Goal: Transaction & Acquisition: Download file/media

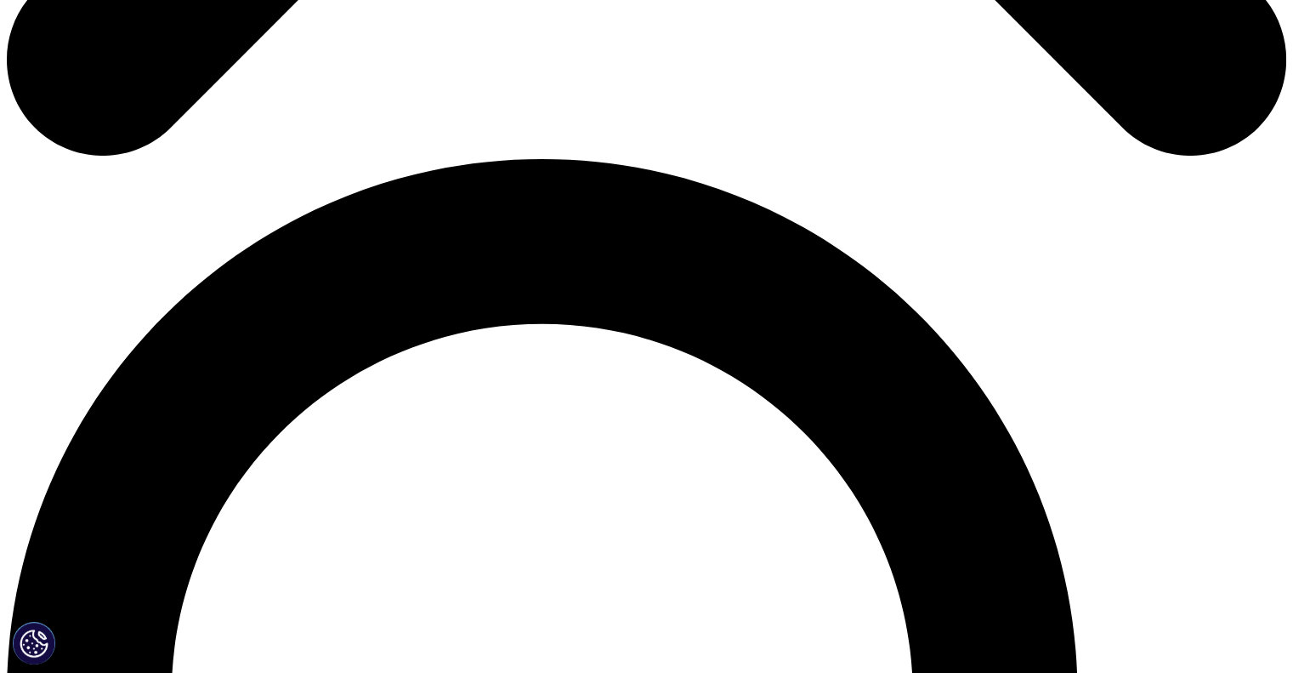
scroll to position [1191, 0]
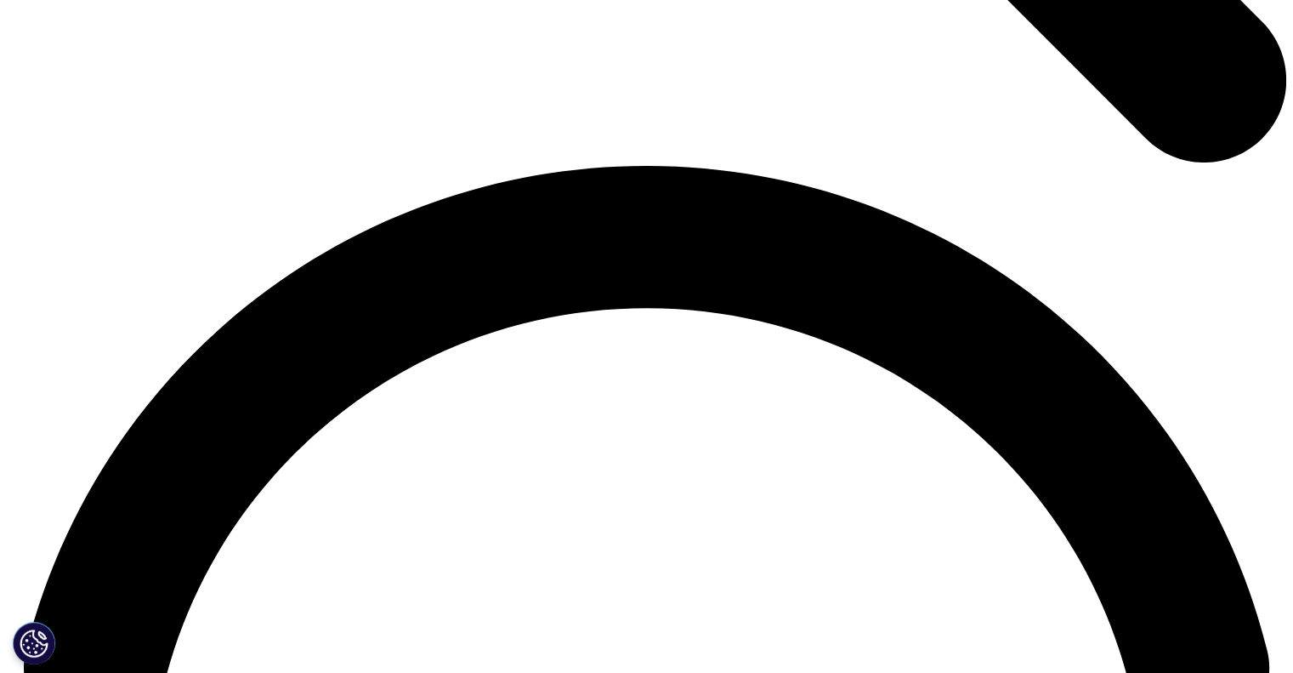
scroll to position [2466, 0]
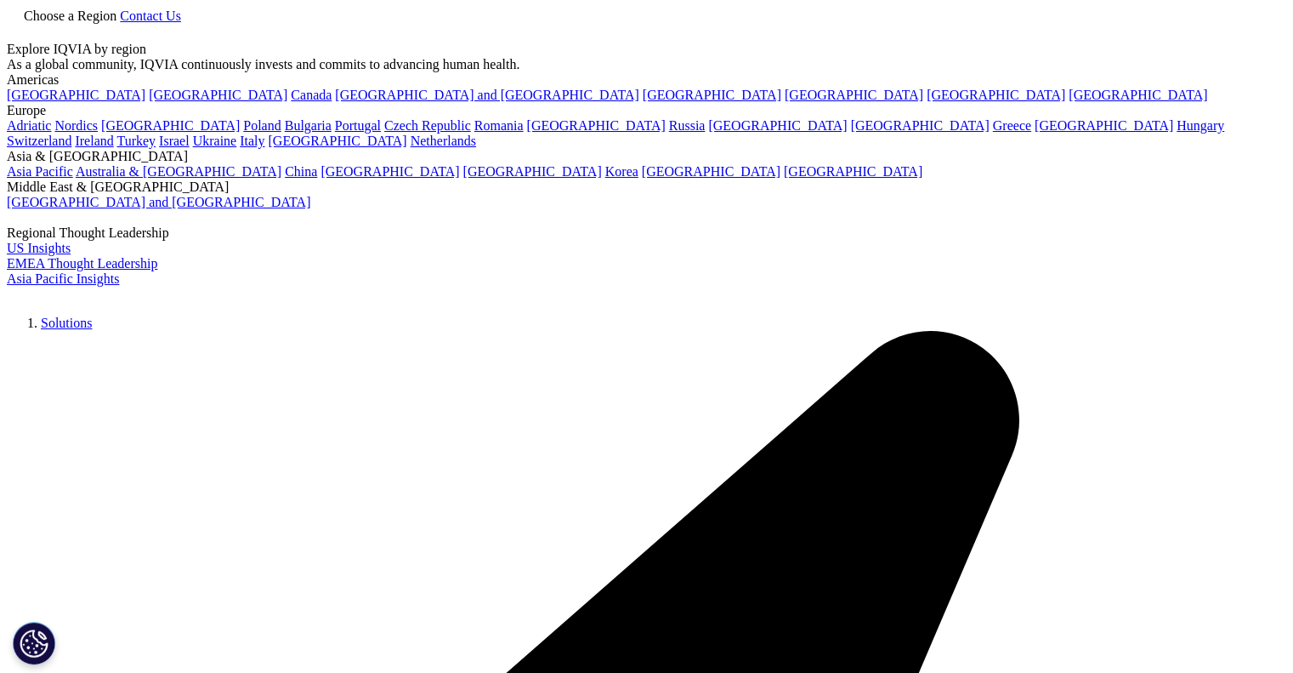
scroll to position [340, 0]
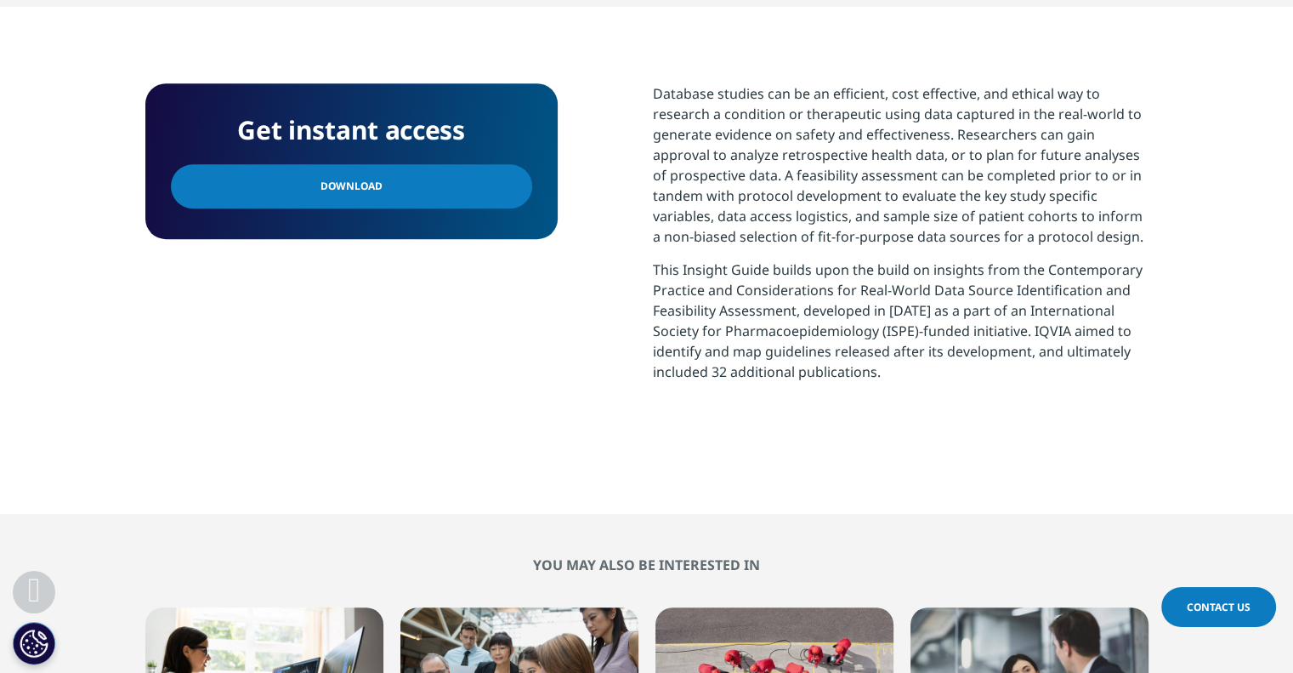
scroll to position [850, 0]
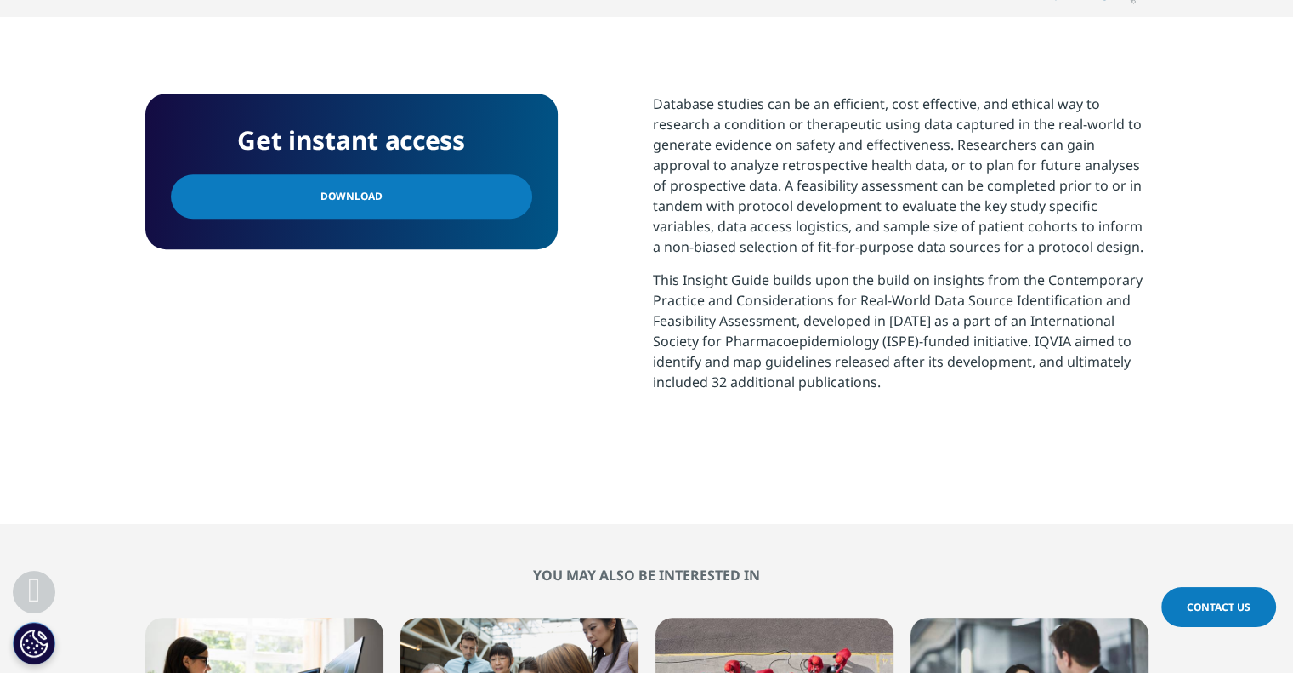
drag, startPoint x: 371, startPoint y: 190, endPoint x: 439, endPoint y: 170, distance: 70.8
click at [371, 190] on span "Download" at bounding box center [352, 196] width 62 height 19
click at [426, 196] on link "Download" at bounding box center [351, 196] width 361 height 44
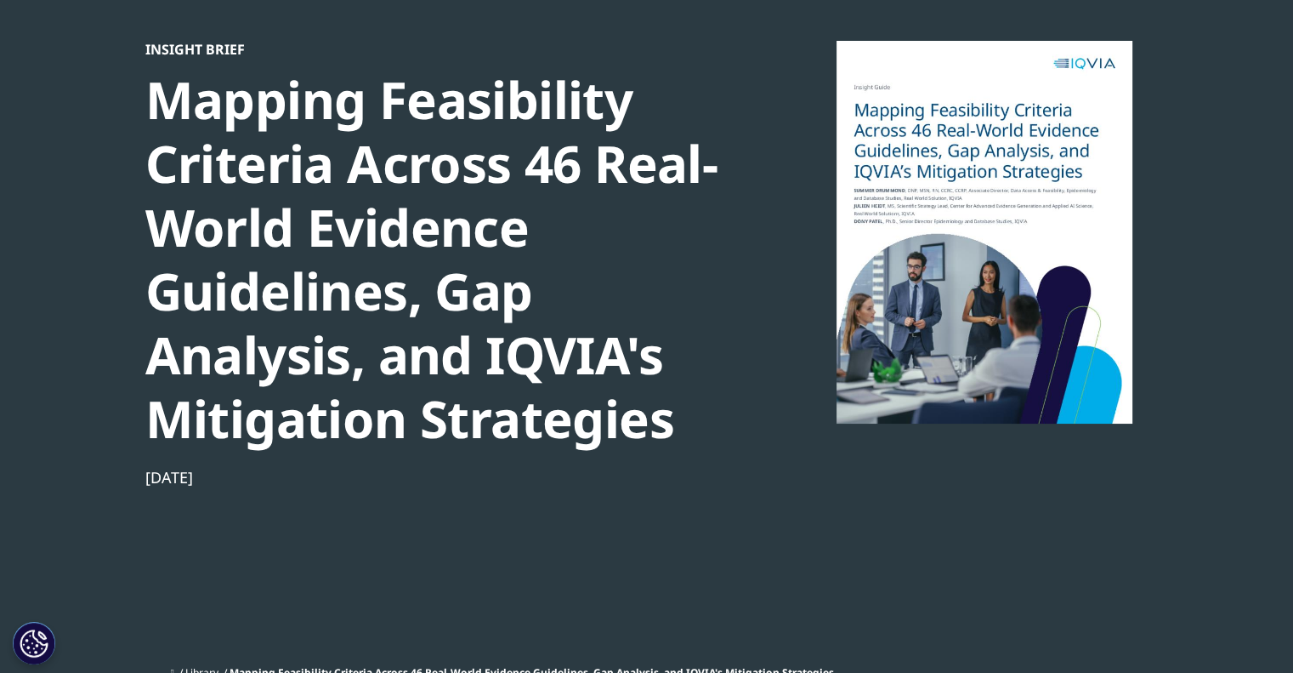
scroll to position [0, 0]
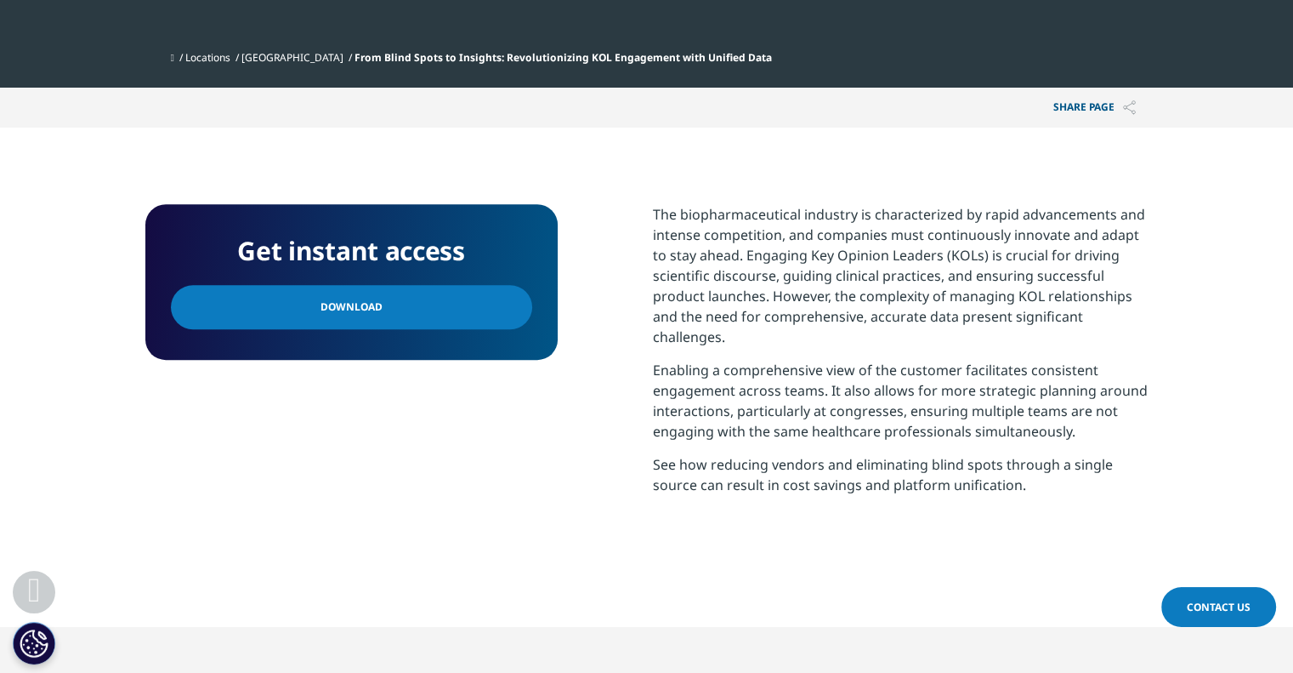
scroll to position [680, 0]
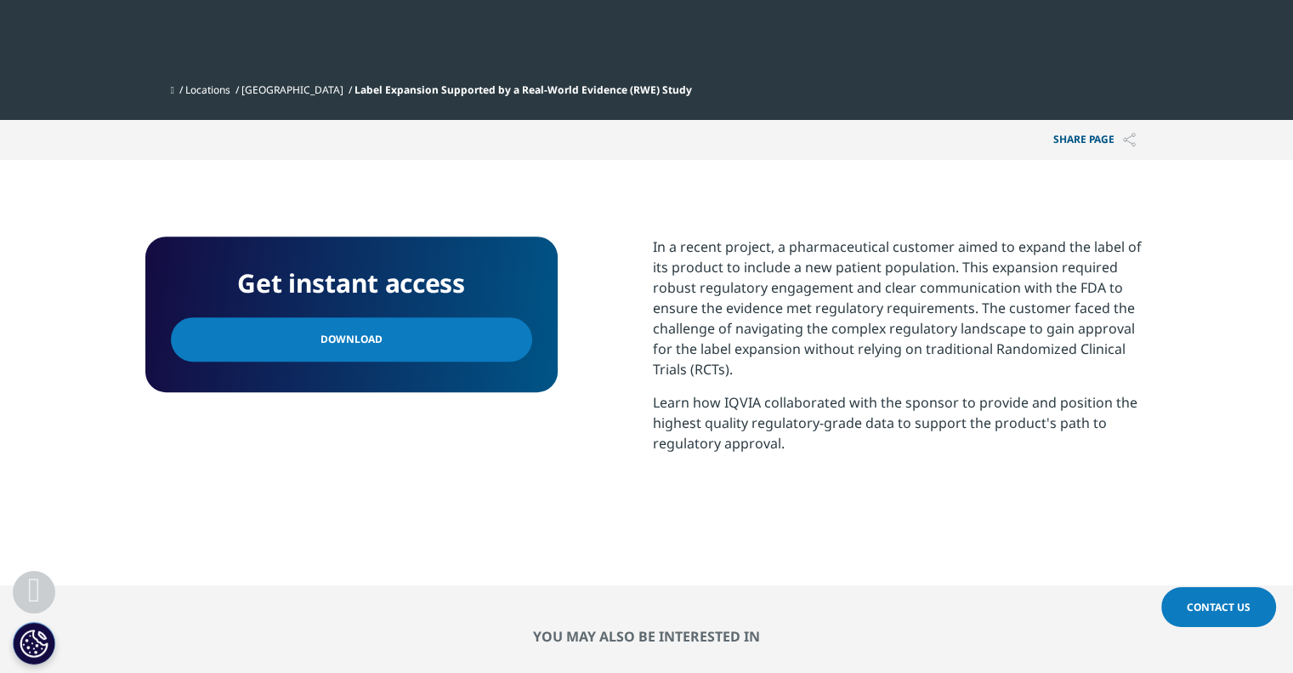
scroll to position [595, 0]
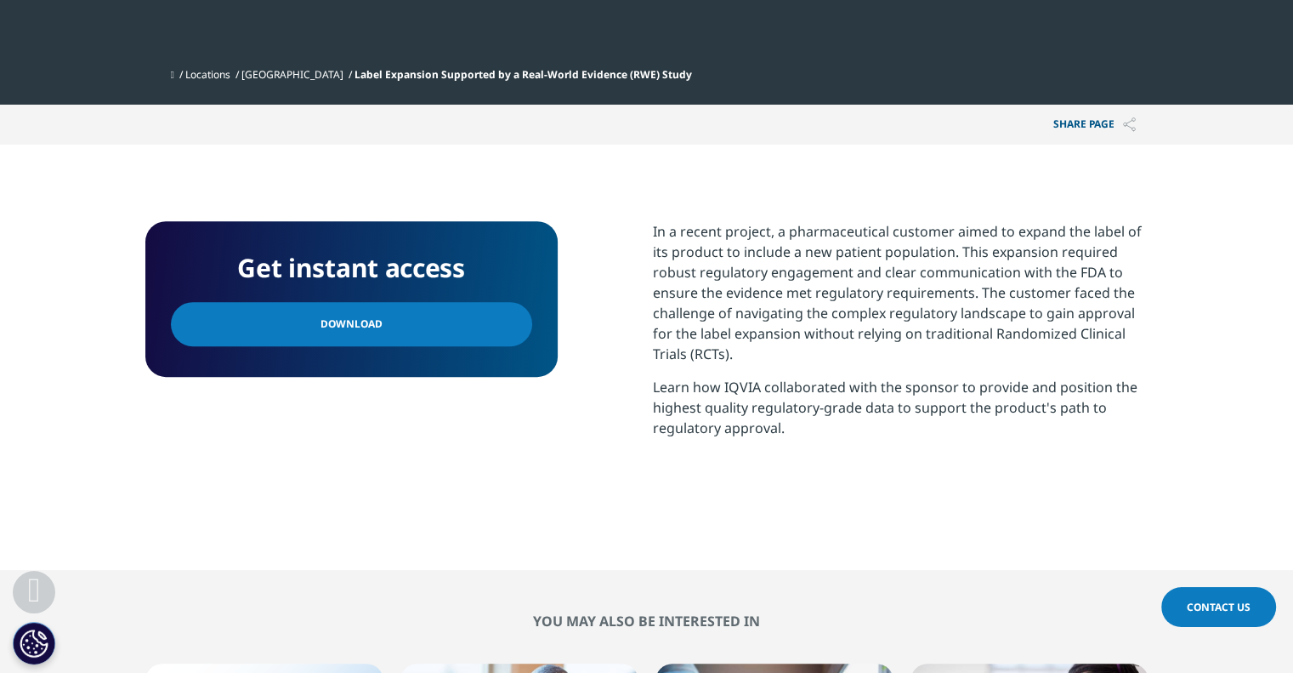
drag, startPoint x: 419, startPoint y: 333, endPoint x: 498, endPoint y: 264, distance: 104.9
click at [421, 333] on link "Download" at bounding box center [351, 324] width 361 height 44
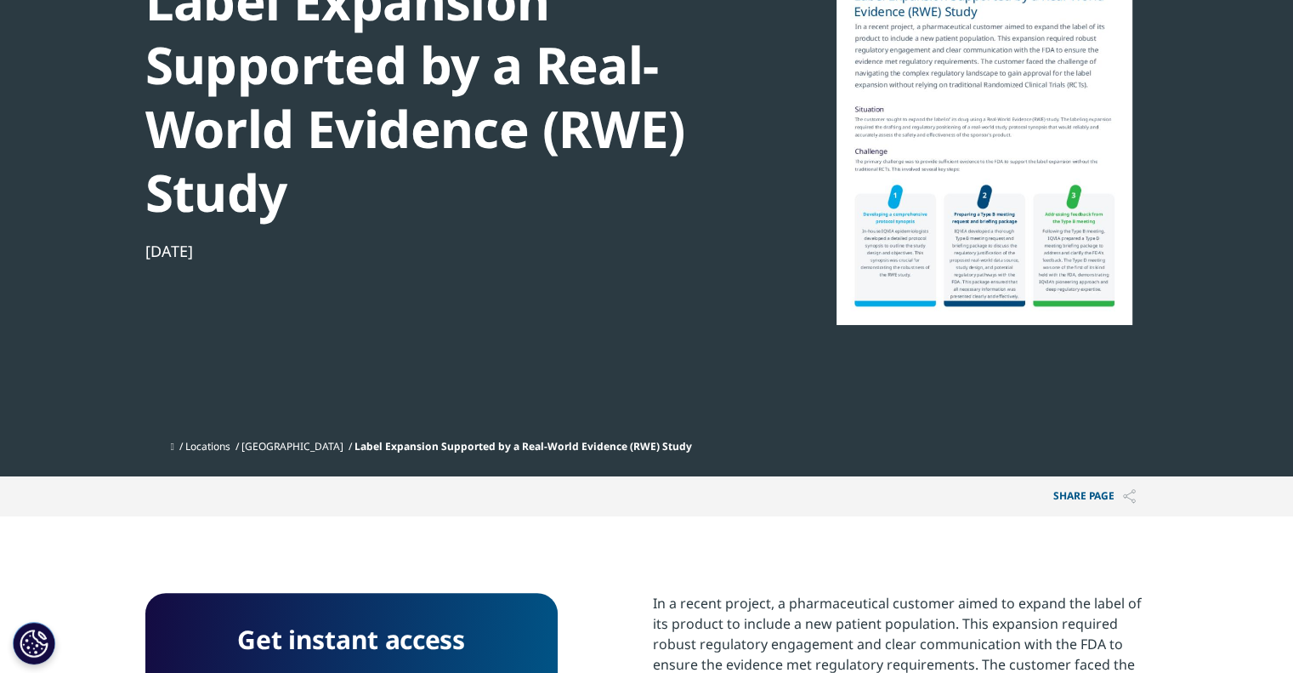
scroll to position [85, 0]
